Goal: Task Accomplishment & Management: Use online tool/utility

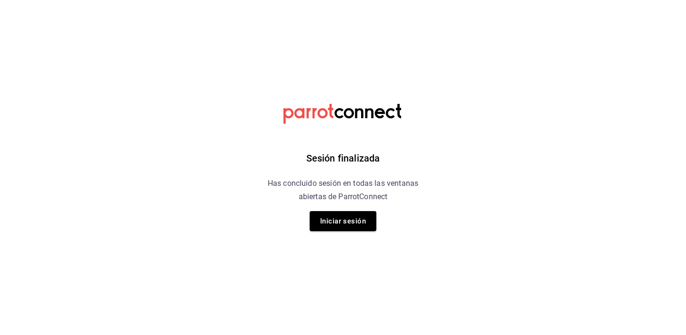
click at [342, 231] on div "Sesión finalizada Has concluido sesión en todas las ventanas abiertas de Parrot…" at bounding box center [343, 167] width 240 height 335
click at [341, 230] on button "Iniciar sesión" at bounding box center [343, 221] width 67 height 20
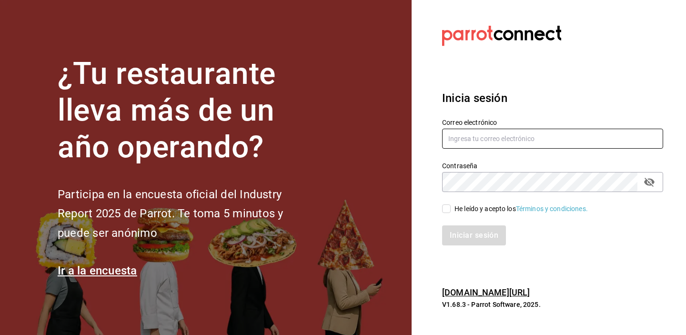
click at [478, 134] on input "text" at bounding box center [552, 139] width 221 height 20
click at [459, 143] on input "text" at bounding box center [552, 139] width 221 height 20
type input "jorgedelascasas@hotmail.com"
click at [447, 208] on input "He leído y acepto los Términos y condiciones." at bounding box center [446, 208] width 9 height 9
checkbox input "true"
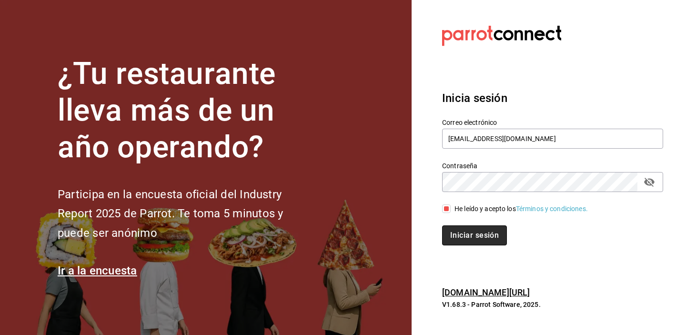
click at [462, 233] on button "Iniciar sesión" at bounding box center [474, 235] width 65 height 20
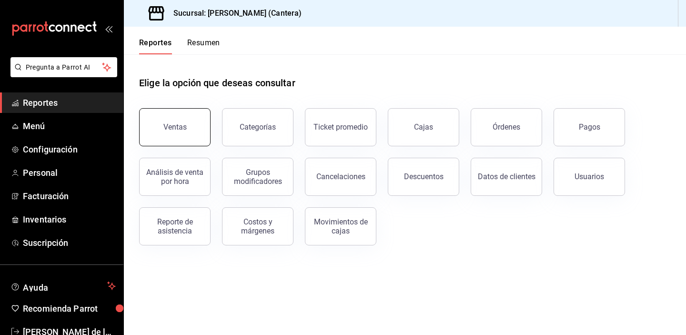
click at [187, 136] on button "Ventas" at bounding box center [174, 127] width 71 height 38
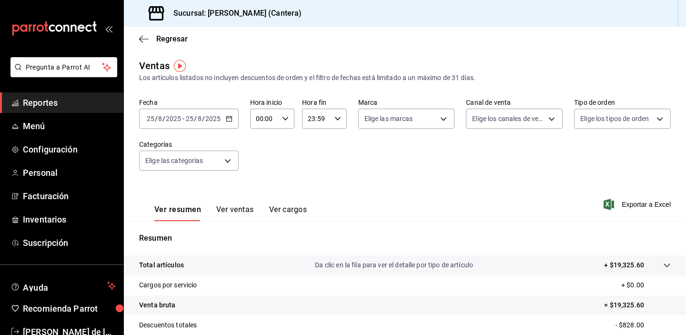
click at [230, 119] on icon "button" at bounding box center [229, 118] width 7 height 7
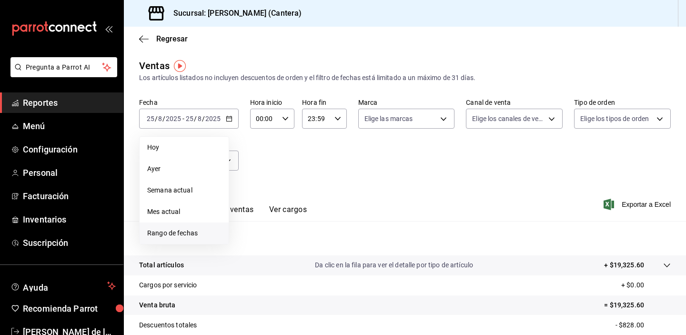
click at [173, 236] on span "Rango de fechas" at bounding box center [184, 233] width 74 height 10
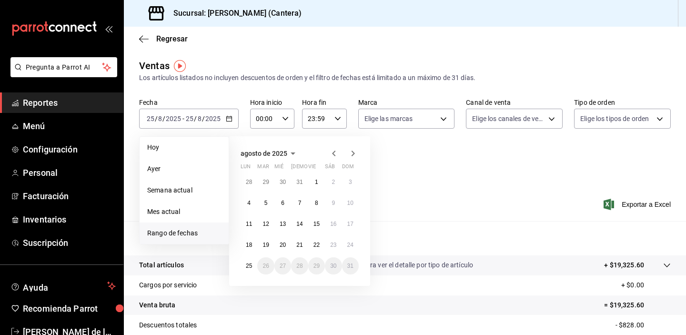
click at [332, 153] on icon "button" at bounding box center [333, 153] width 3 height 6
click at [332, 153] on icon "button" at bounding box center [333, 155] width 3 height 6
click at [332, 153] on icon "button" at bounding box center [333, 153] width 3 height 6
click at [332, 153] on icon "button" at bounding box center [333, 155] width 3 height 6
click at [332, 153] on icon "button" at bounding box center [333, 153] width 3 height 6
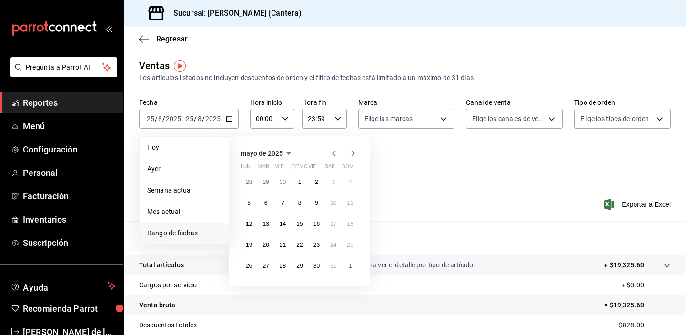
click at [332, 153] on icon "button" at bounding box center [333, 153] width 3 height 6
click at [282, 180] on abbr "1" at bounding box center [282, 182] width 3 height 7
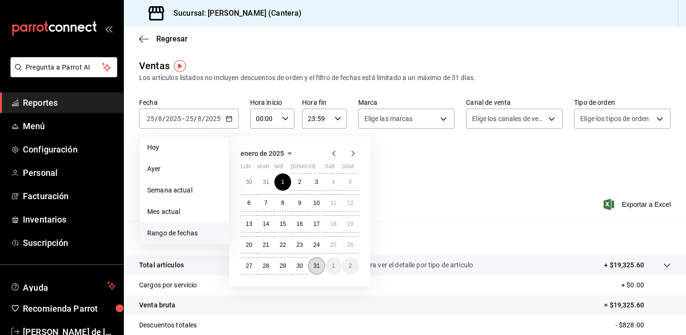
click at [313, 263] on abbr "31" at bounding box center [316, 265] width 6 height 7
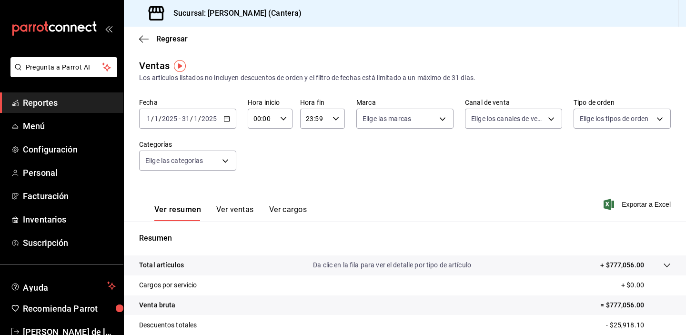
click at [226, 119] on icon "button" at bounding box center [226, 118] width 7 height 7
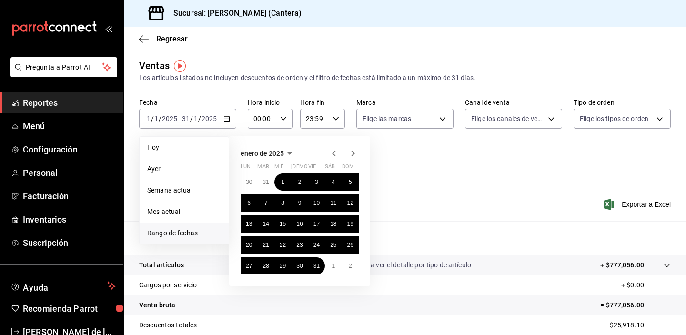
click at [287, 151] on icon "button" at bounding box center [289, 153] width 11 height 11
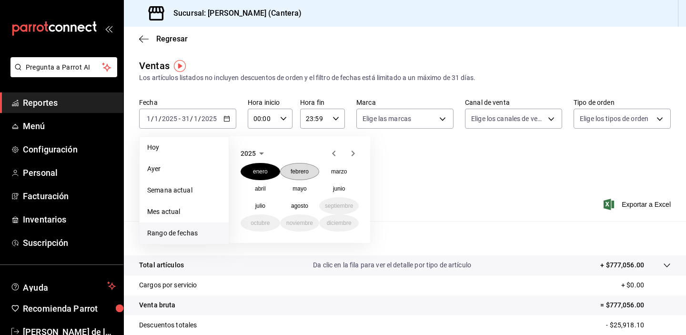
click at [302, 174] on button "febrero" at bounding box center [300, 171] width 40 height 17
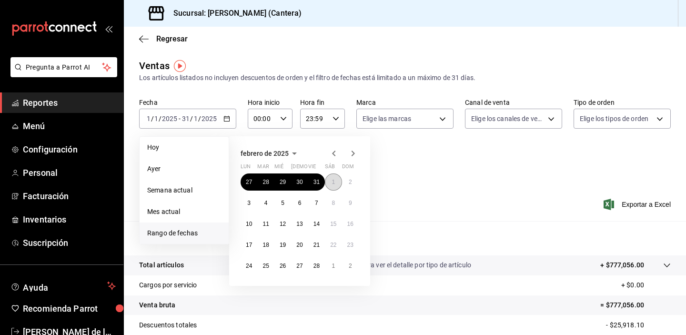
click at [331, 185] on button "1" at bounding box center [333, 181] width 17 height 17
click at [316, 265] on abbr "28" at bounding box center [316, 265] width 6 height 7
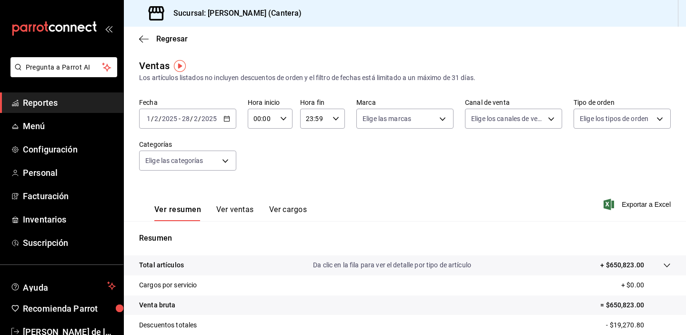
click at [224, 119] on icon "button" at bounding box center [226, 118] width 7 height 7
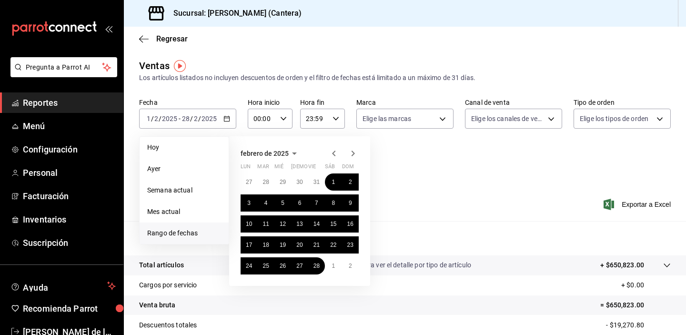
click at [351, 153] on icon "button" at bounding box center [352, 153] width 11 height 11
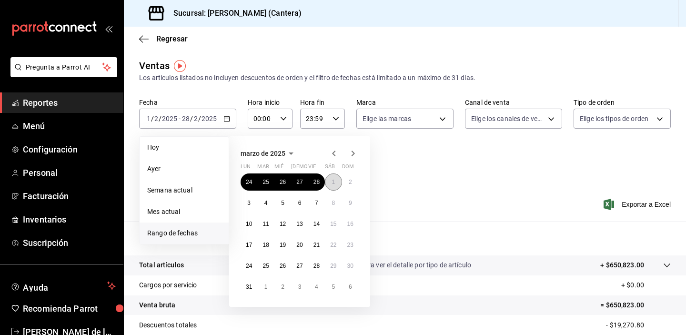
click at [331, 186] on button "1" at bounding box center [333, 181] width 17 height 17
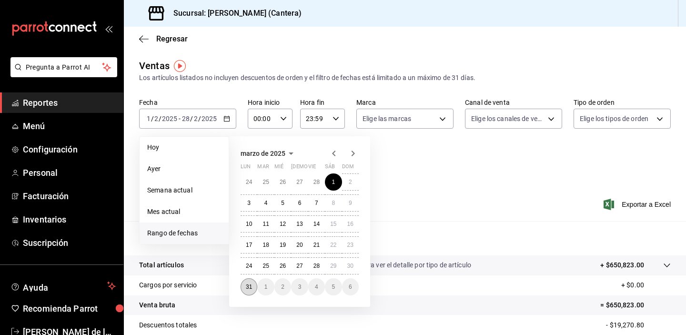
click at [249, 285] on abbr "31" at bounding box center [249, 286] width 6 height 7
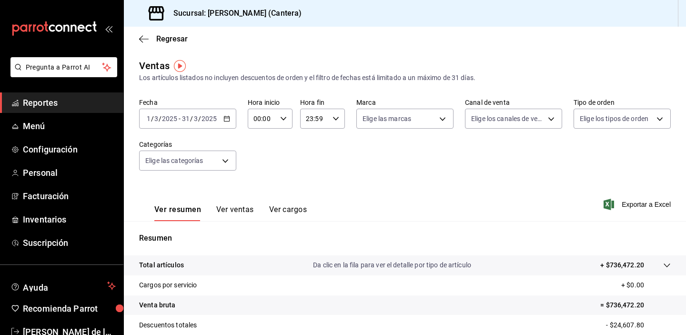
click at [228, 118] on \(Stroke\) "button" at bounding box center [226, 118] width 5 height 0
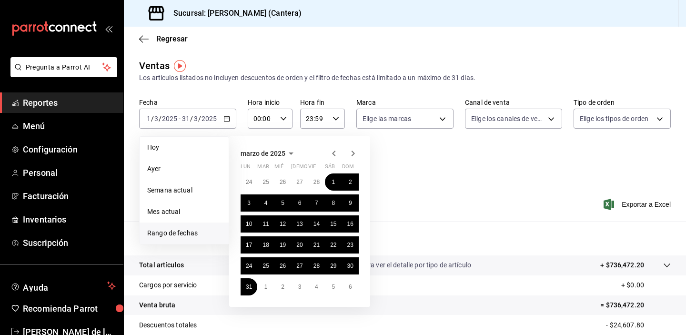
click at [289, 152] on icon "button" at bounding box center [291, 153] width 5 height 2
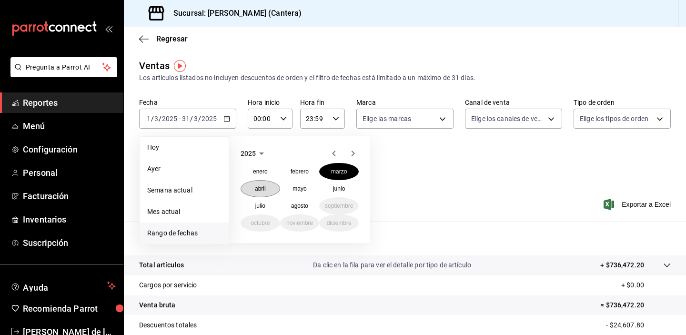
click at [259, 190] on abbr "abril" at bounding box center [260, 188] width 11 height 7
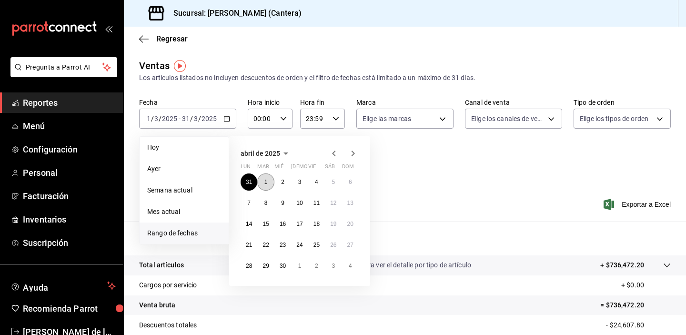
click at [270, 184] on button "1" at bounding box center [265, 181] width 17 height 17
click at [283, 264] on abbr "30" at bounding box center [283, 265] width 6 height 7
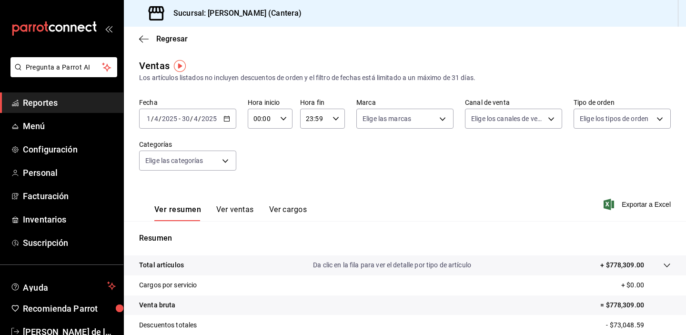
click at [224, 119] on \(Stroke\) "button" at bounding box center [227, 118] width 6 height 5
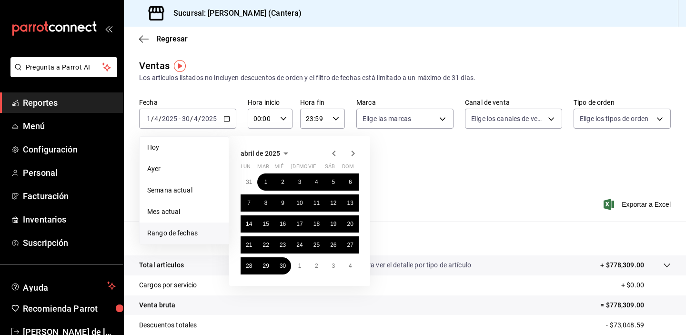
click at [284, 152] on icon "button" at bounding box center [285, 153] width 5 height 2
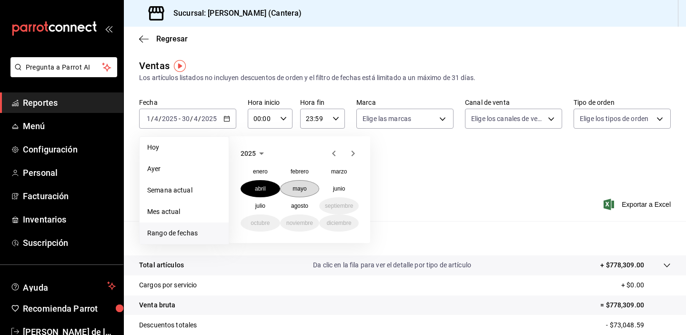
click at [300, 190] on abbr "mayo" at bounding box center [299, 188] width 14 height 7
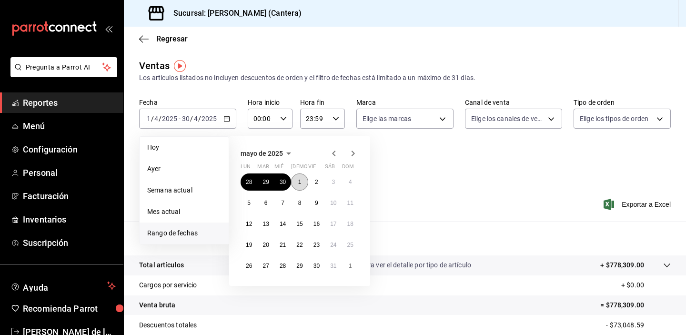
click at [300, 189] on button "1" at bounding box center [299, 181] width 17 height 17
click at [333, 262] on button "31" at bounding box center [333, 265] width 17 height 17
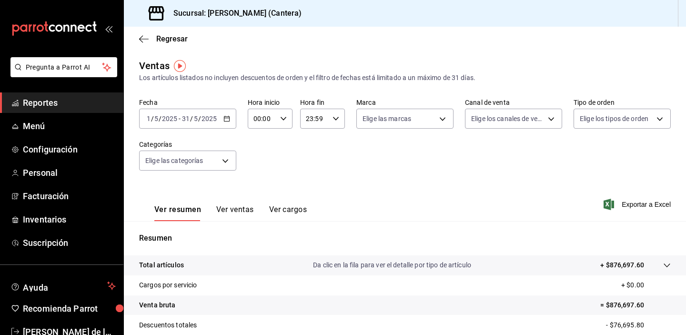
click at [227, 115] on icon "button" at bounding box center [226, 118] width 7 height 7
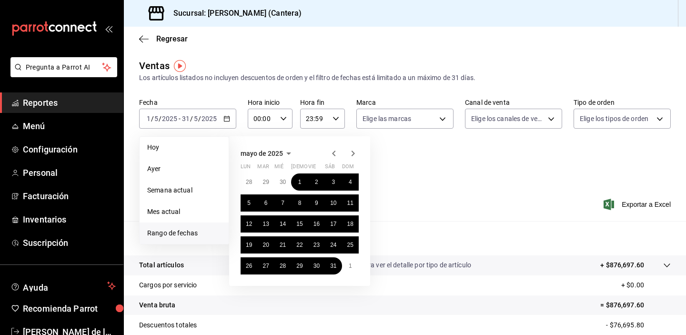
click at [285, 152] on icon "button" at bounding box center [288, 153] width 11 height 11
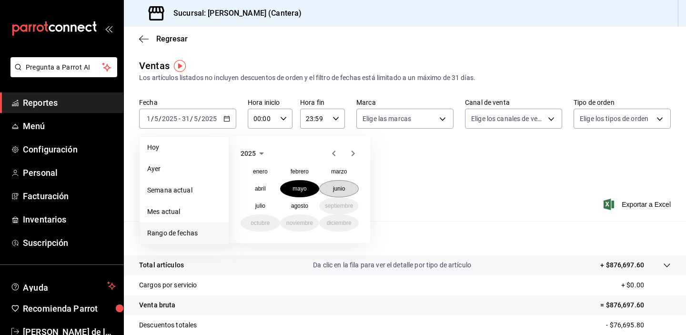
click at [333, 190] on abbr "junio" at bounding box center [339, 188] width 12 height 7
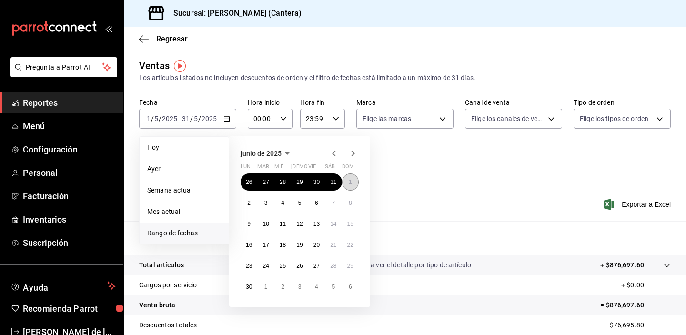
click at [345, 186] on button "1" at bounding box center [350, 181] width 17 height 17
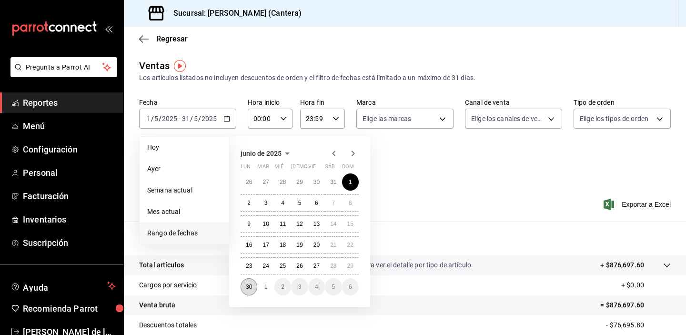
click at [249, 286] on abbr "30" at bounding box center [249, 286] width 6 height 7
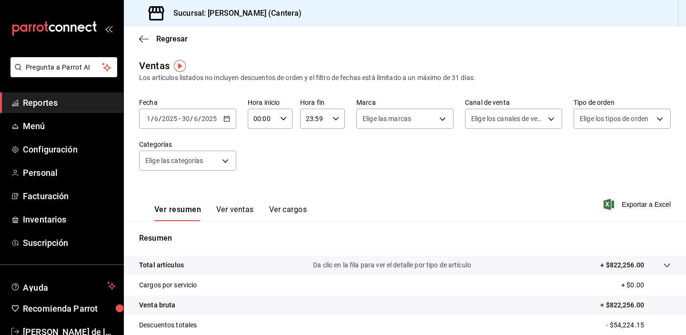
click at [224, 121] on icon "button" at bounding box center [226, 118] width 7 height 7
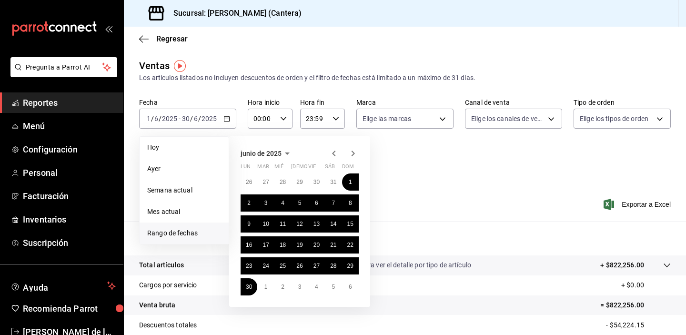
click at [277, 153] on span "junio de 2025" at bounding box center [260, 154] width 41 height 8
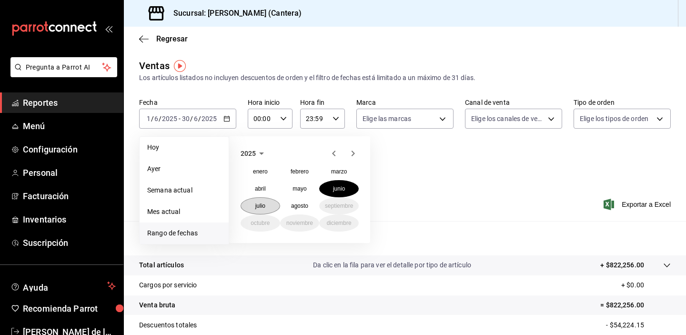
click at [255, 205] on abbr "julio" at bounding box center [260, 205] width 10 height 7
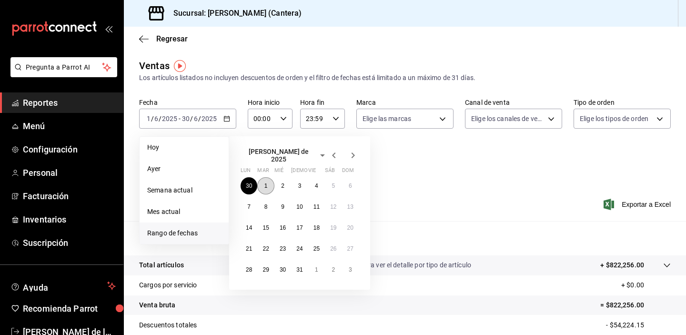
click at [269, 183] on button "1" at bounding box center [265, 185] width 17 height 17
click at [300, 266] on abbr "31" at bounding box center [299, 269] width 6 height 7
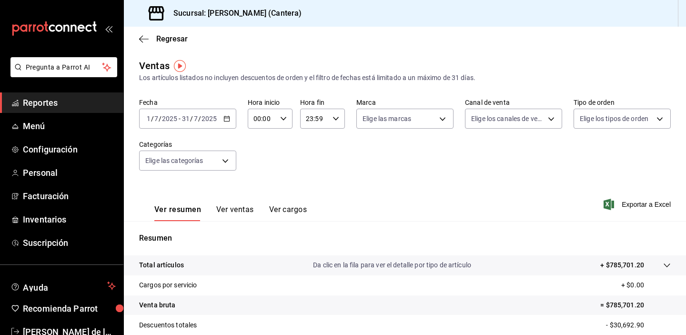
click at [227, 119] on icon "button" at bounding box center [226, 118] width 7 height 7
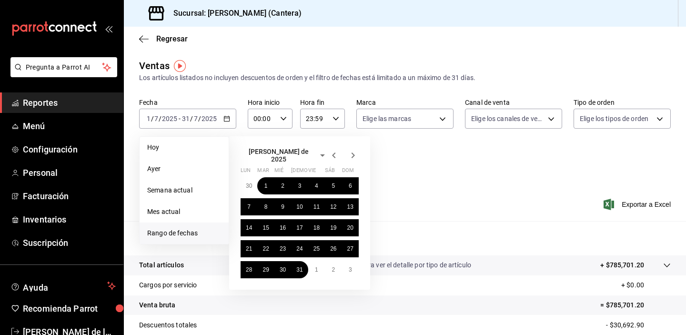
click at [277, 151] on span "[PERSON_NAME] de 2025" at bounding box center [278, 155] width 76 height 15
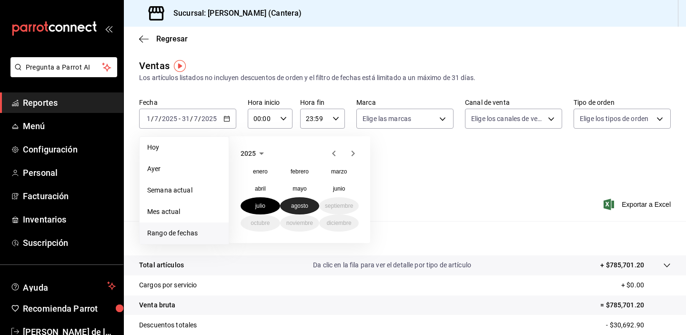
click at [294, 206] on abbr "agosto" at bounding box center [299, 205] width 17 height 7
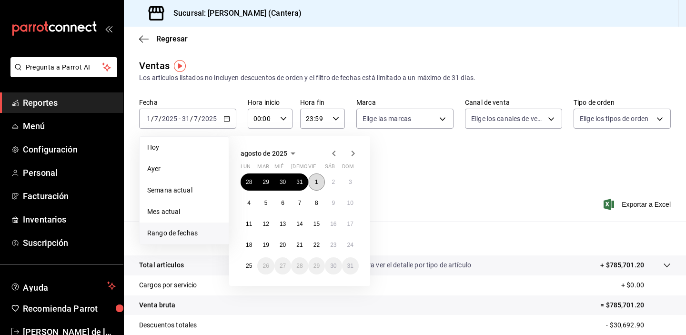
click at [312, 184] on button "1" at bounding box center [316, 181] width 17 height 17
click at [318, 246] on abbr "22" at bounding box center [316, 244] width 6 height 7
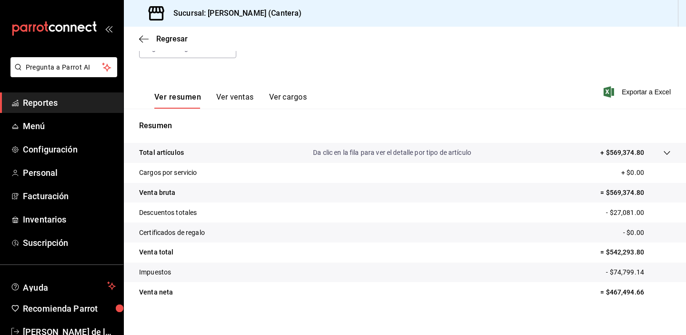
scroll to position [121, 0]
